Goal: Transaction & Acquisition: Purchase product/service

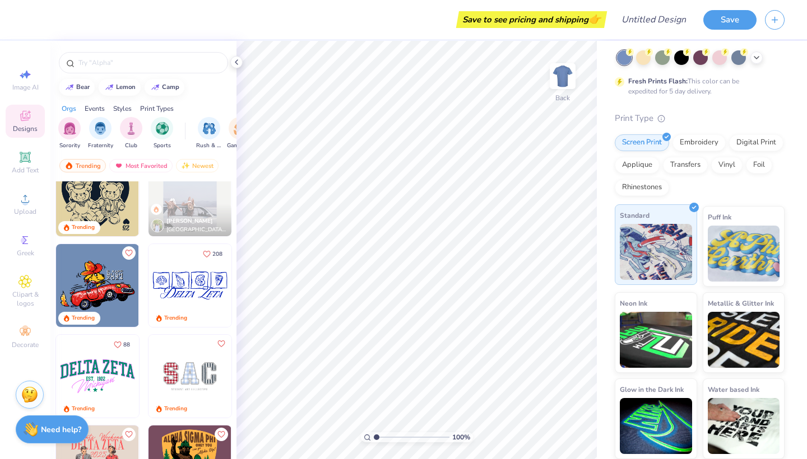
scroll to position [55, 0]
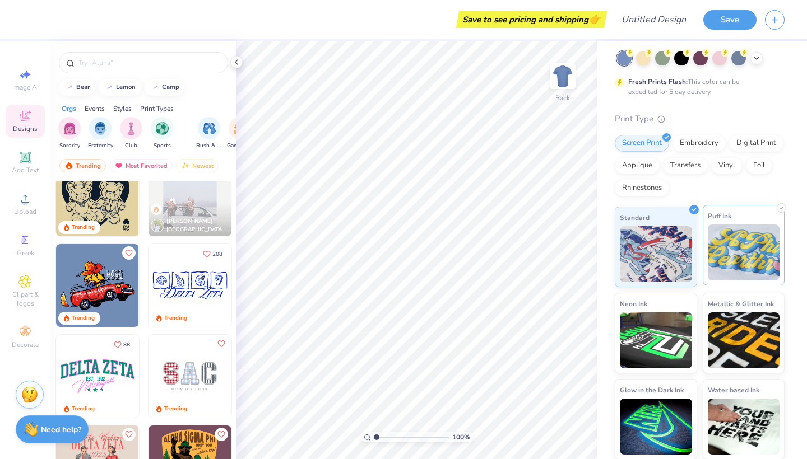
click at [746, 266] on img at bounding box center [744, 253] width 72 height 56
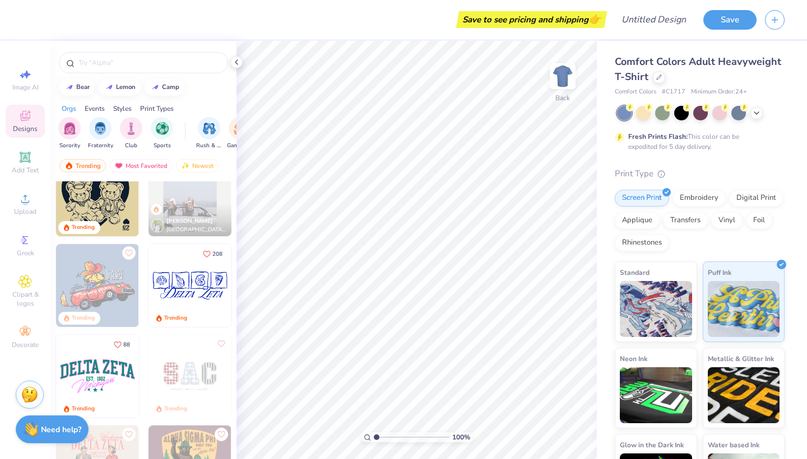
scroll to position [0, 0]
click at [639, 59] on span "Comfort Colors Adult Heavyweight T-Shirt" at bounding box center [698, 69] width 166 height 29
click at [564, 77] on img at bounding box center [562, 76] width 45 height 45
click at [564, 77] on img at bounding box center [562, 76] width 22 height 22
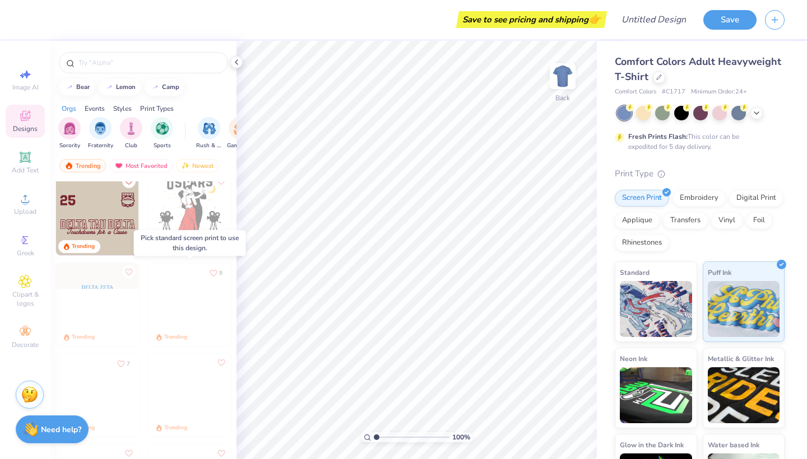
scroll to position [2804, 0]
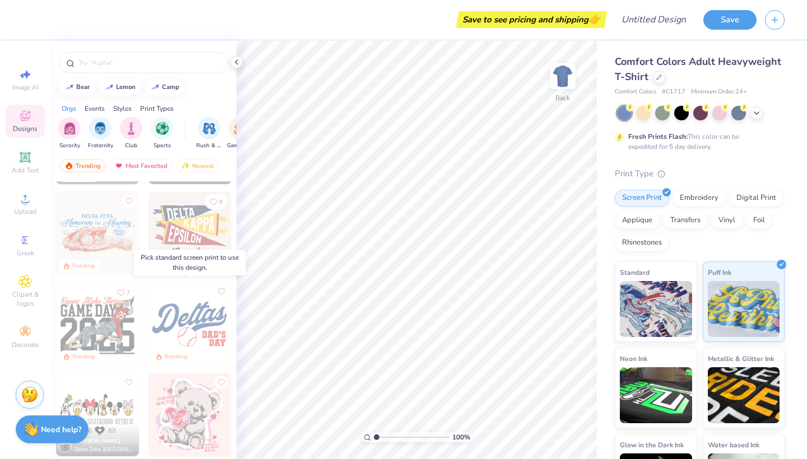
click at [182, 334] on div at bounding box center [107, 324] width 249 height 83
click at [182, 334] on img at bounding box center [189, 324] width 83 height 83
click at [188, 312] on img at bounding box center [189, 324] width 83 height 83
click at [671, 312] on img at bounding box center [656, 308] width 72 height 56
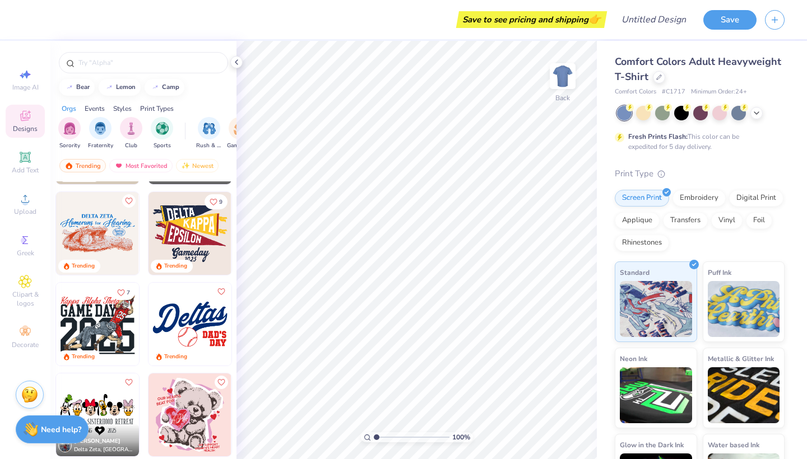
click at [227, 322] on img at bounding box center [189, 324] width 83 height 83
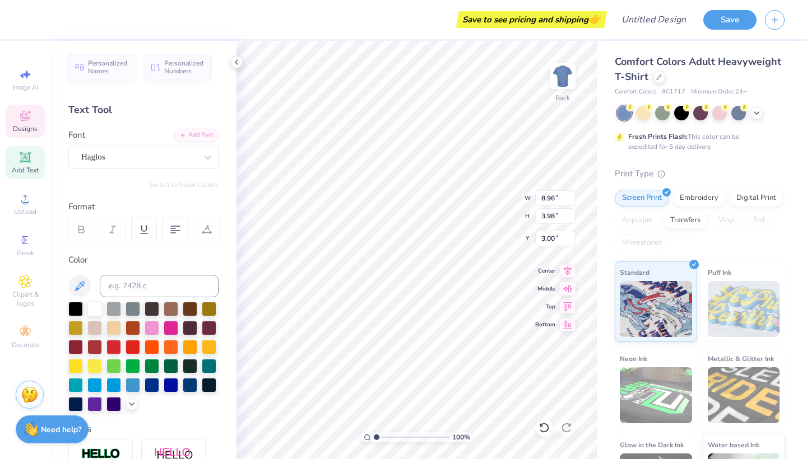
scroll to position [0, 0]
type textarea "GO Greek"
type input "12.08"
type input "1.97"
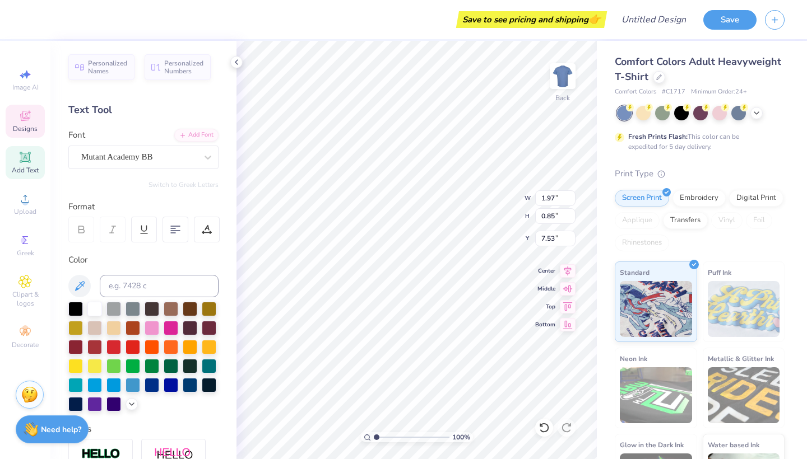
type input "10.26"
type input "2.24"
type input "8.45"
type input "8.94"
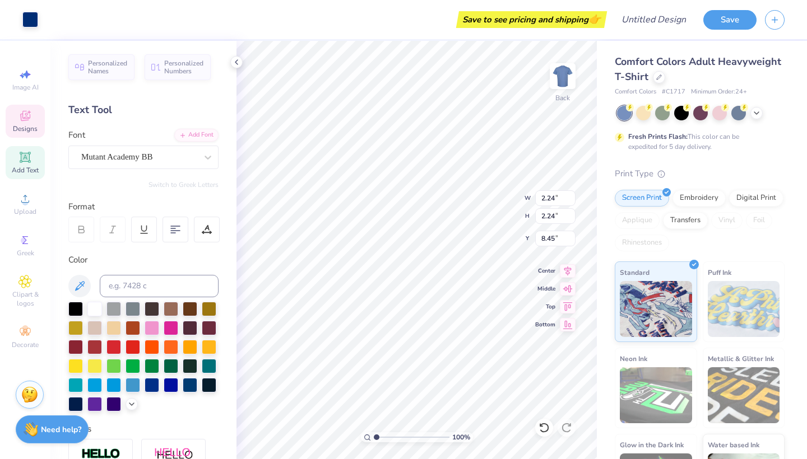
type input "4.16"
type input "2.91"
click at [236, 62] on polyline at bounding box center [236, 62] width 2 height 4
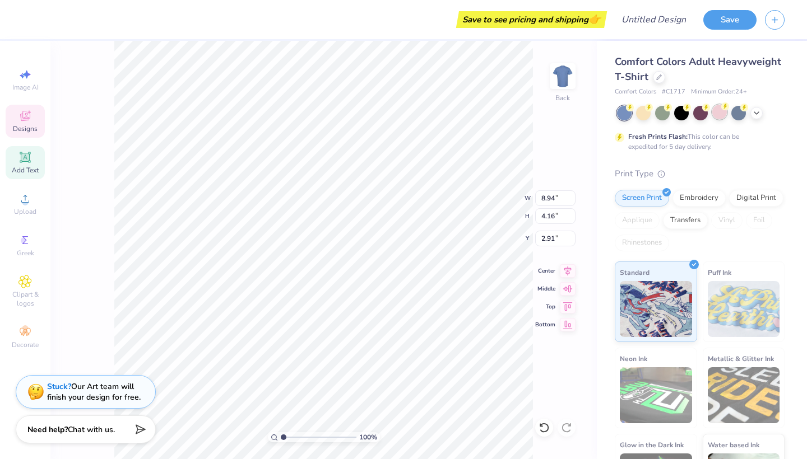
click at [719, 109] on div at bounding box center [719, 112] width 15 height 15
